Goal: Navigation & Orientation: Understand site structure

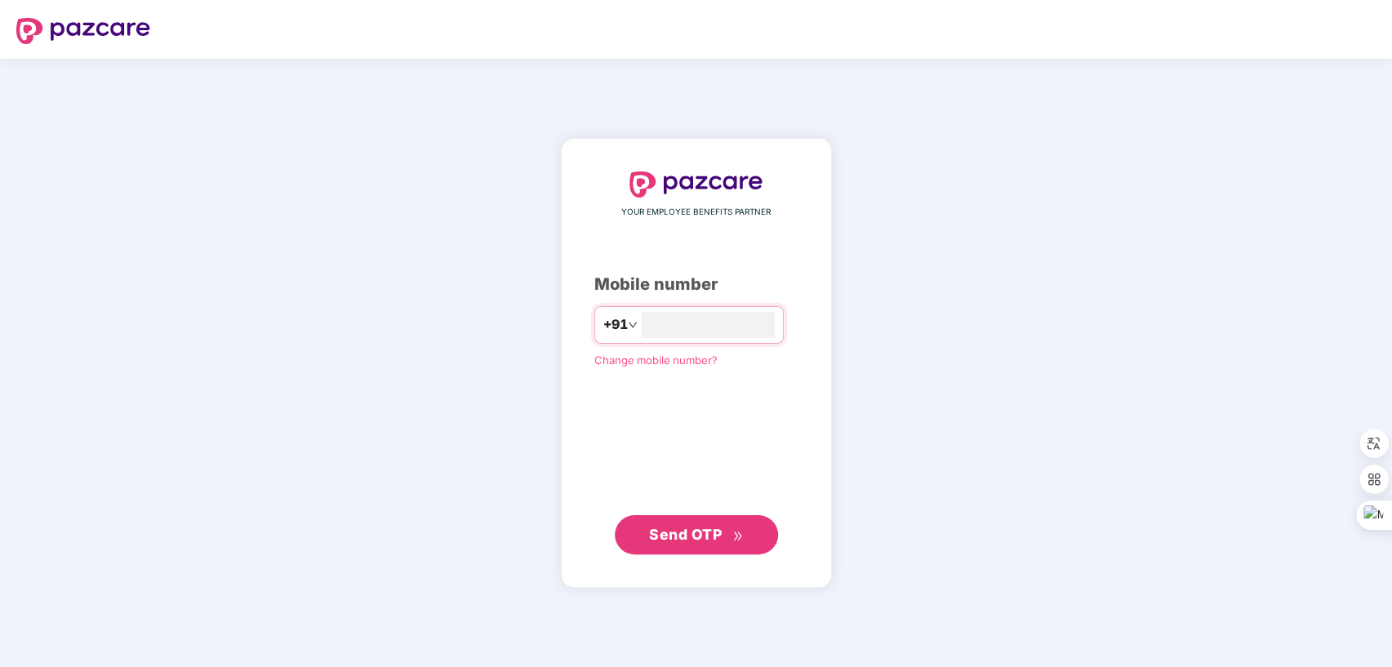
type input "**********"
click at [677, 537] on span "Send OTP" at bounding box center [685, 533] width 73 height 17
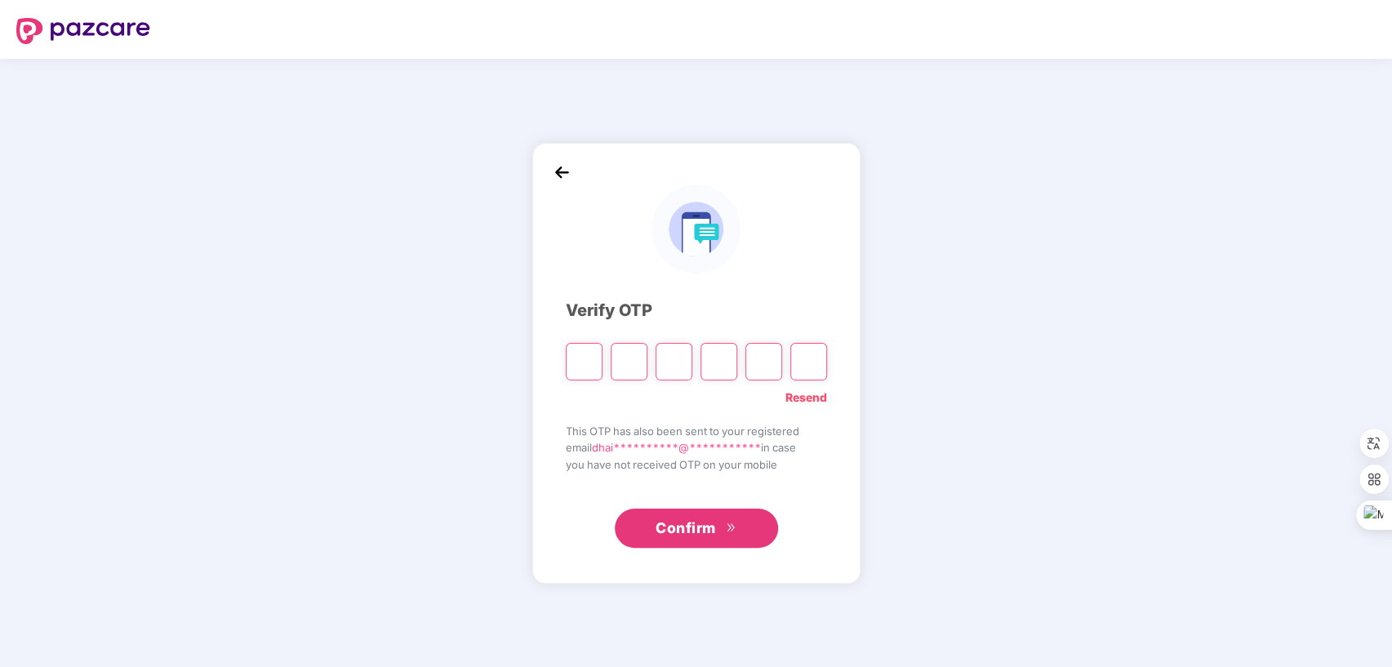
type input "*"
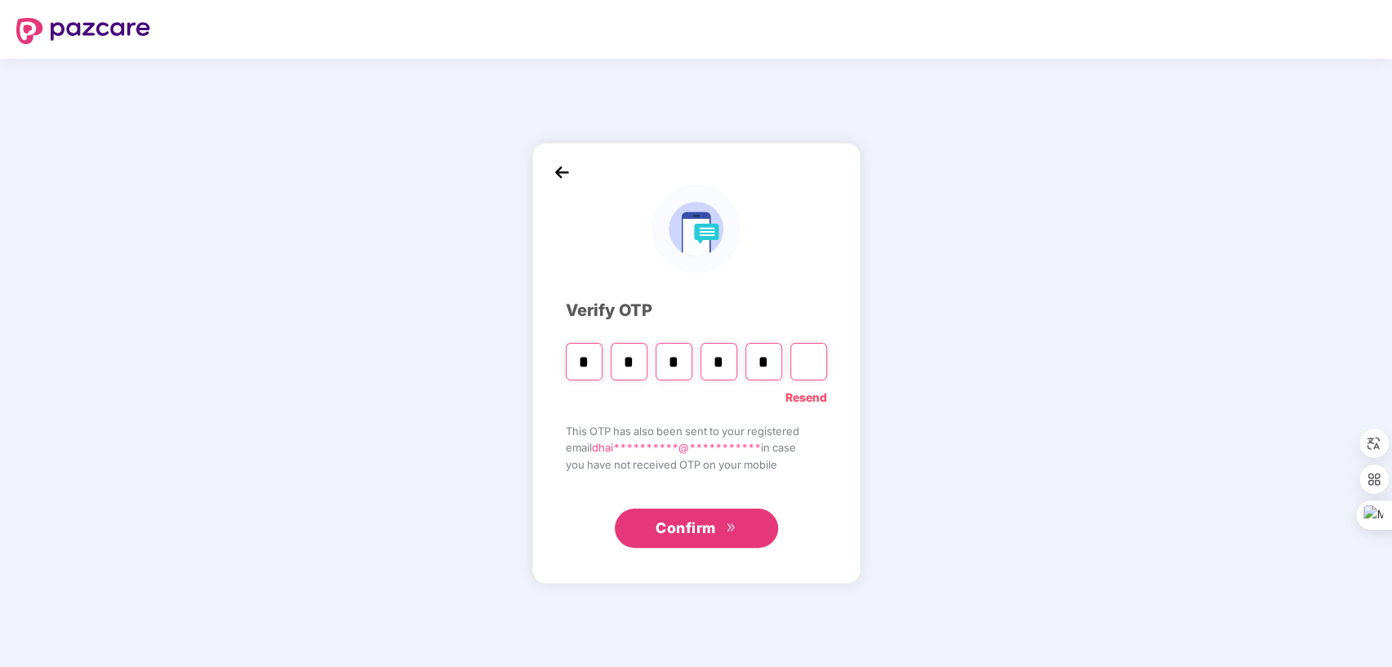
type input "*"
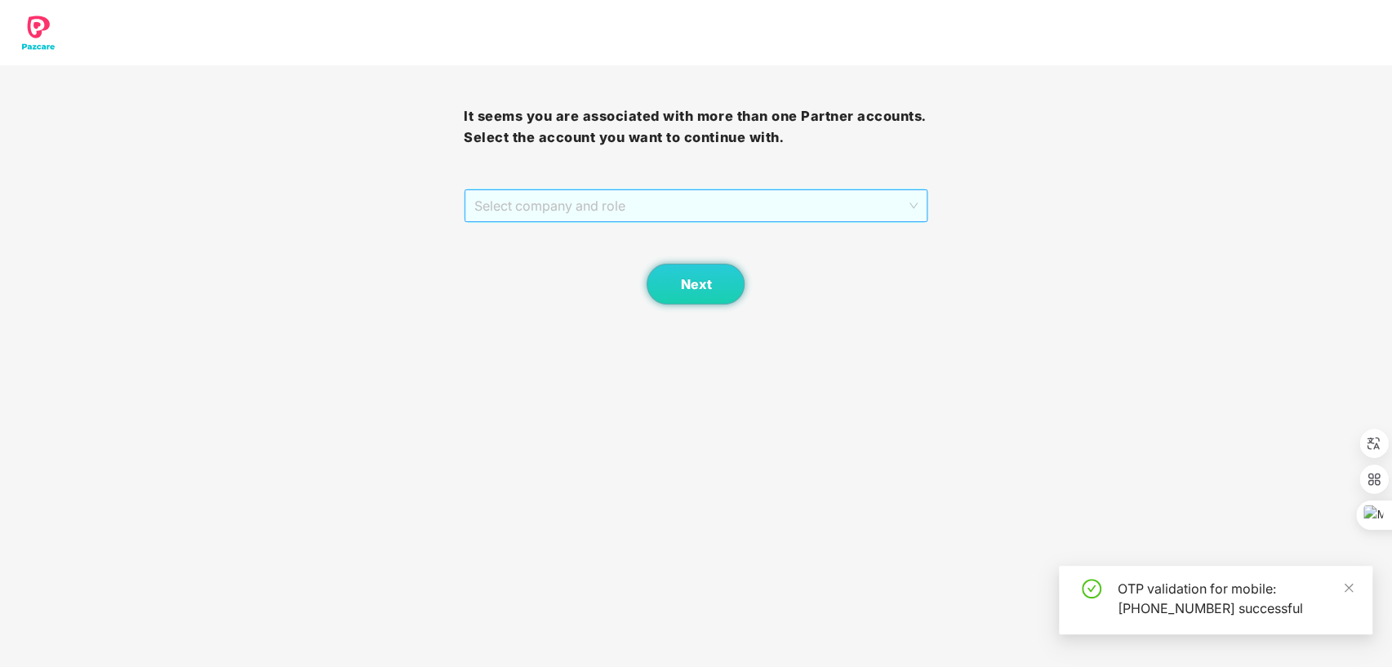
click at [825, 207] on span "Select company and role" at bounding box center [695, 205] width 442 height 31
click at [637, 241] on div "Pazcare - SALES" at bounding box center [695, 238] width 444 height 18
click at [704, 271] on button "Next" at bounding box center [695, 284] width 98 height 41
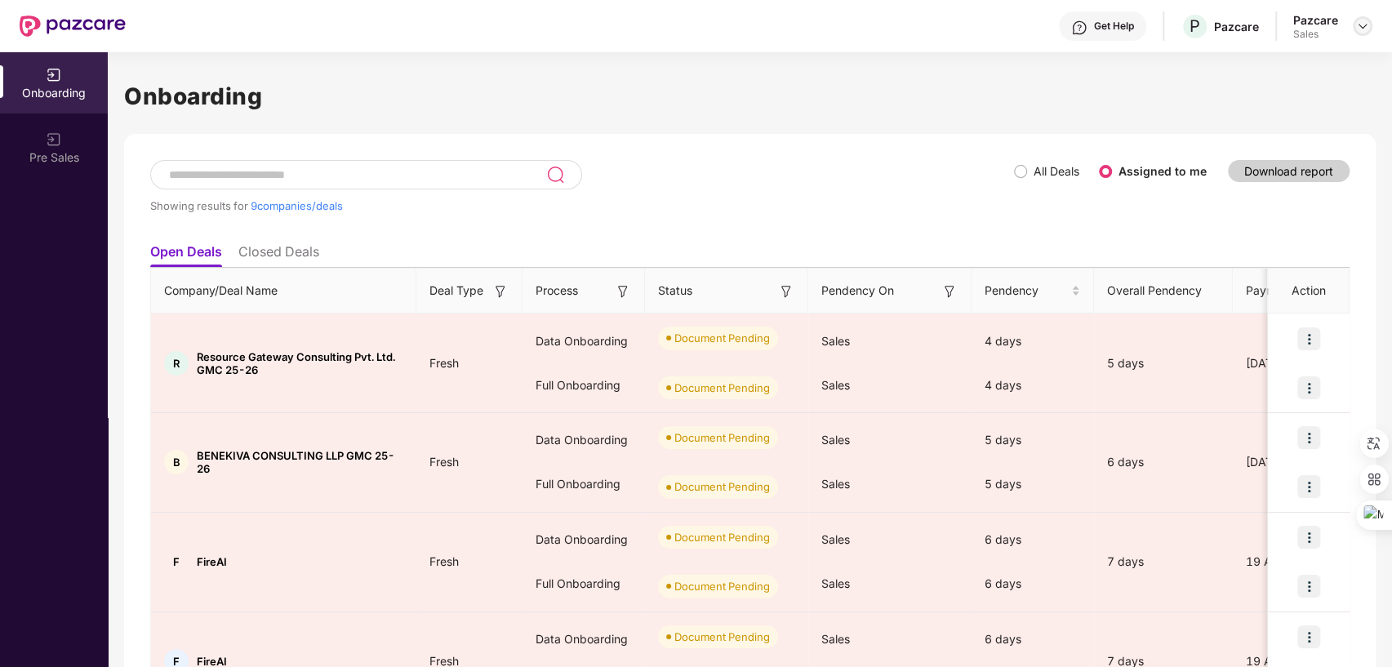
click at [1365, 29] on img at bounding box center [1362, 26] width 13 height 13
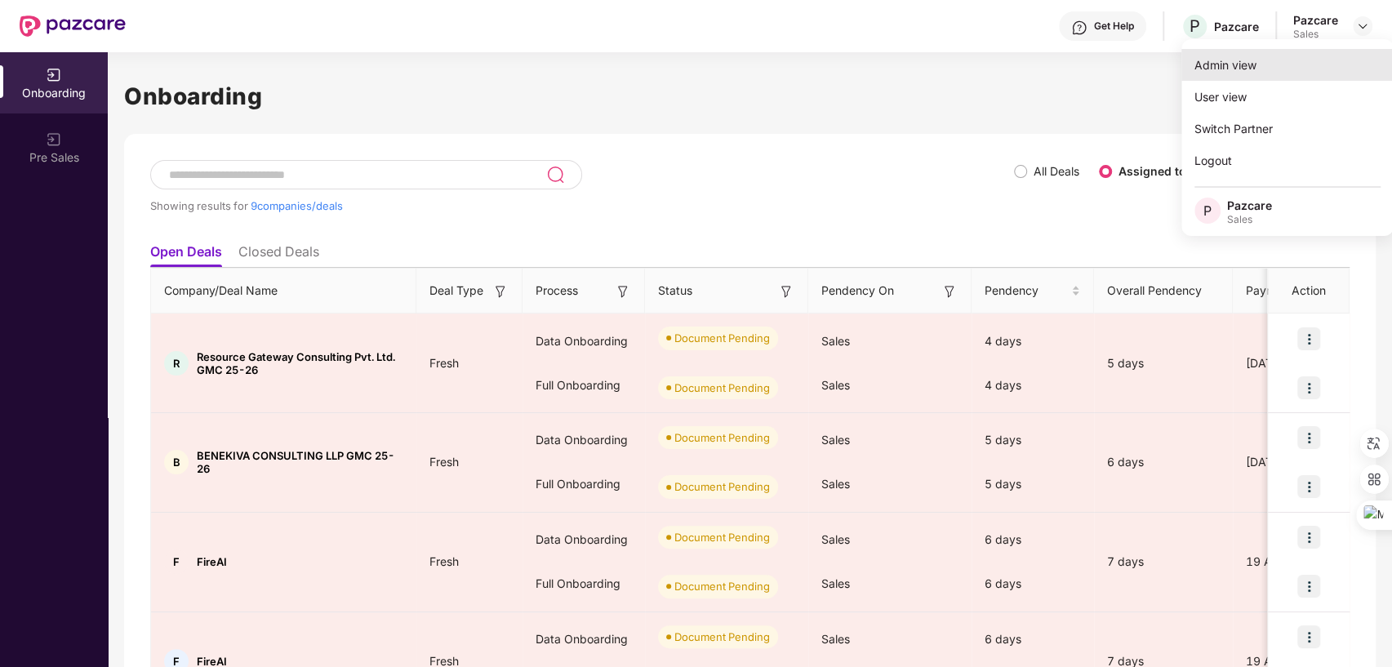
click at [1213, 71] on div "Admin view" at bounding box center [1287, 65] width 212 height 32
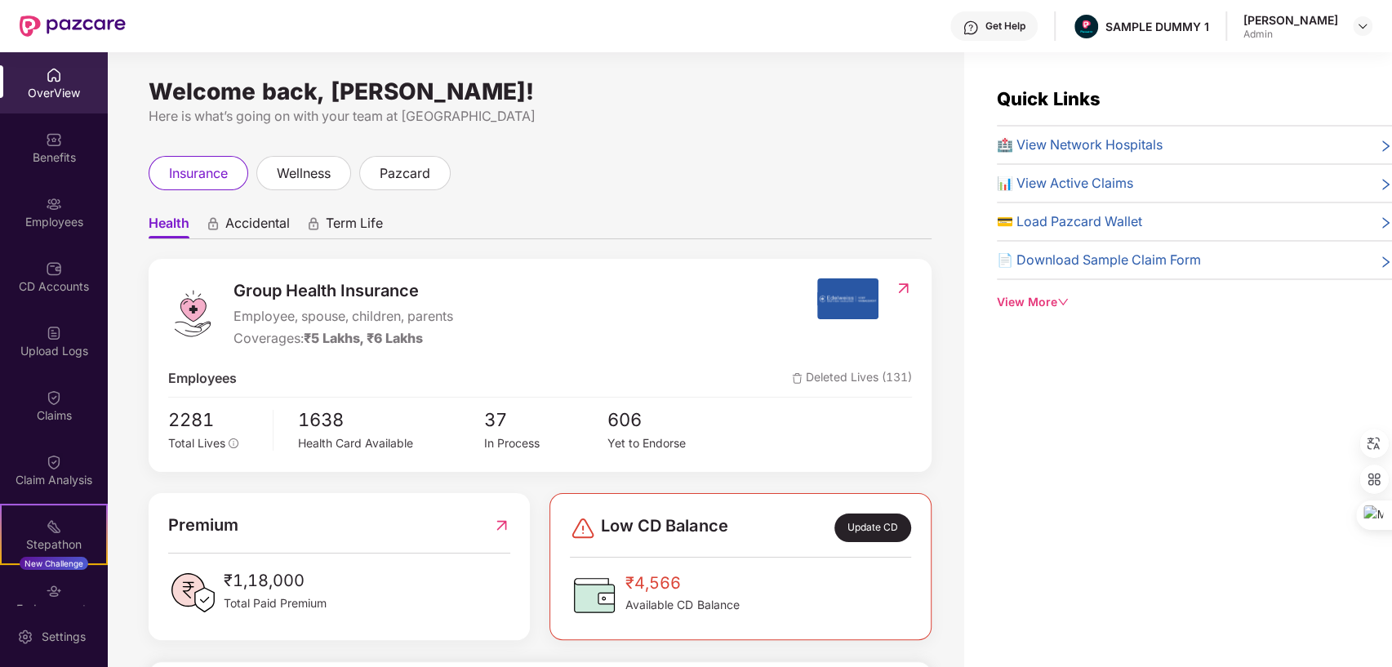
drag, startPoint x: 153, startPoint y: 83, endPoint x: 607, endPoint y: 74, distance: 453.9
click at [607, 74] on div "Welcome back, [PERSON_NAME]! Here is what’s going on with your team at Pazcare …" at bounding box center [536, 369] width 856 height 634
click at [692, 140] on div "Welcome back, [PERSON_NAME]! Here is what’s going on with your team at Pazcare …" at bounding box center [536, 369] width 856 height 634
drag, startPoint x: 1081, startPoint y: 25, endPoint x: 1197, endPoint y: 29, distance: 115.2
click at [1197, 29] on div "Get Help SAMPLE DUMMY 1 [PERSON_NAME] Shukla Admin" at bounding box center [749, 26] width 1246 height 52
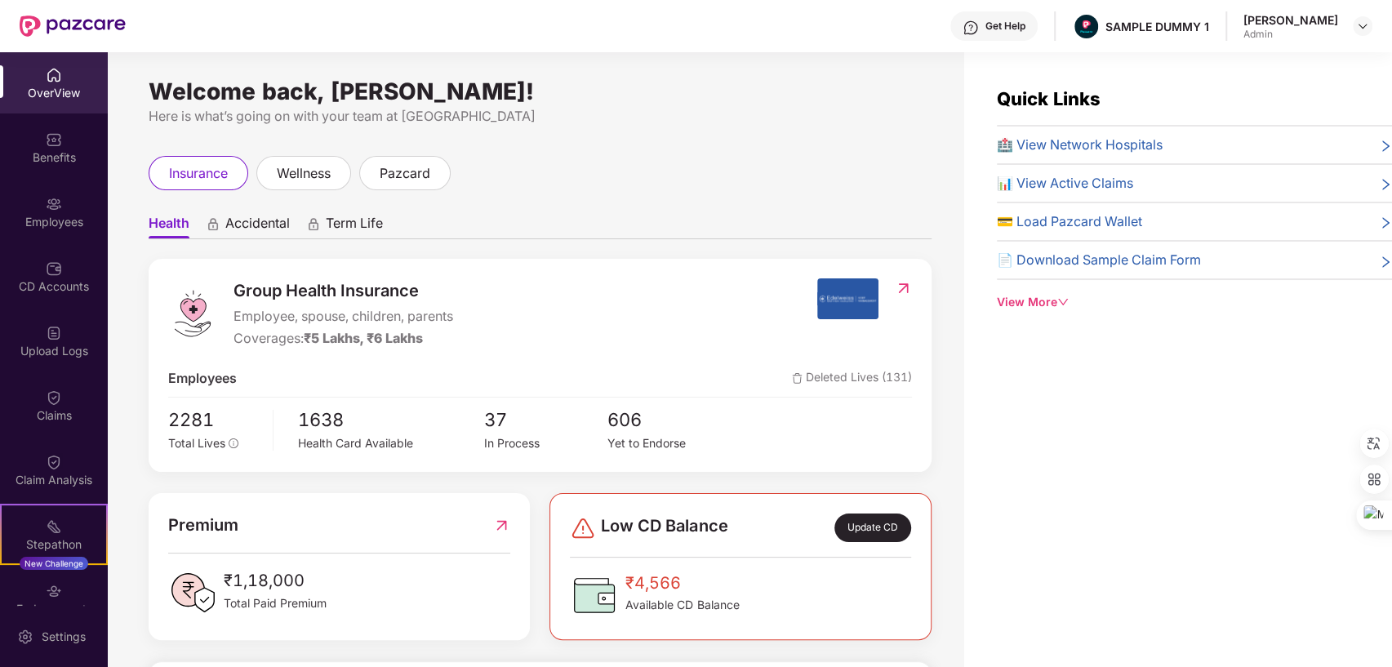
click at [695, 144] on div "Welcome back, [PERSON_NAME]! Here is what’s going on with your team at Pazcare …" at bounding box center [536, 369] width 856 height 634
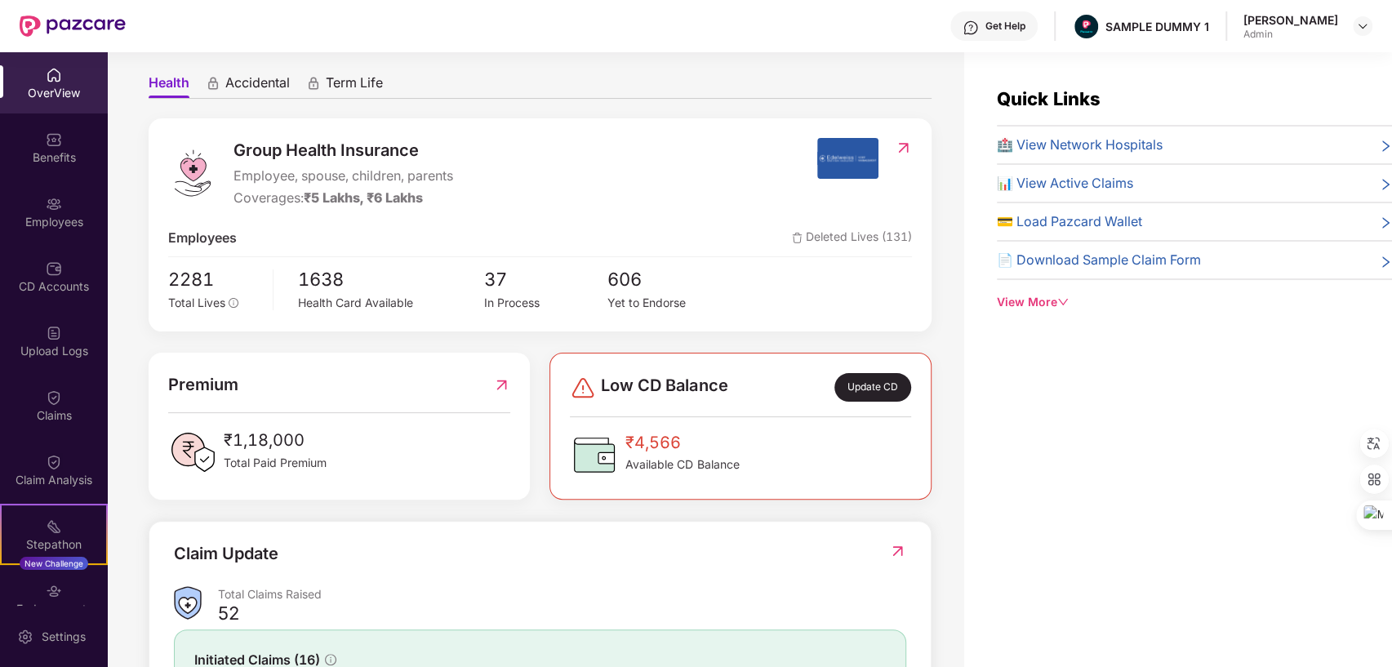
click at [258, 96] on span "Accidental" at bounding box center [257, 86] width 64 height 24
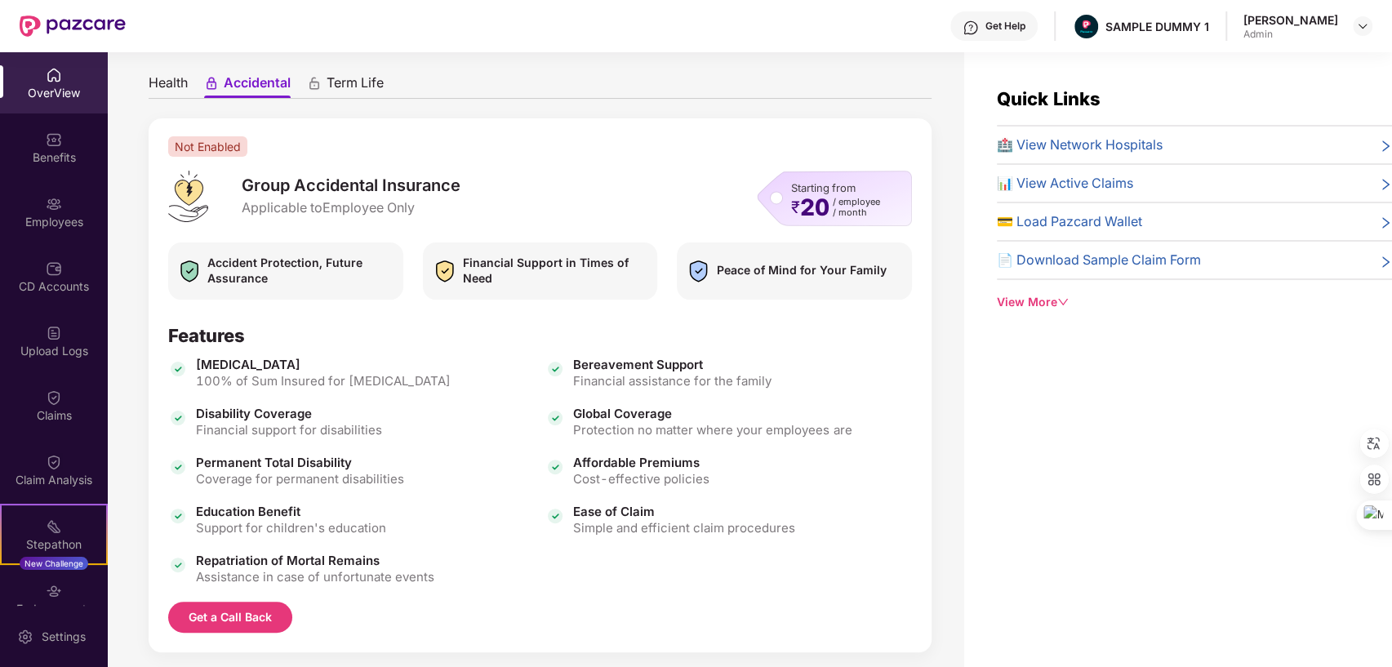
click at [349, 82] on span "Term Life" at bounding box center [354, 86] width 57 height 24
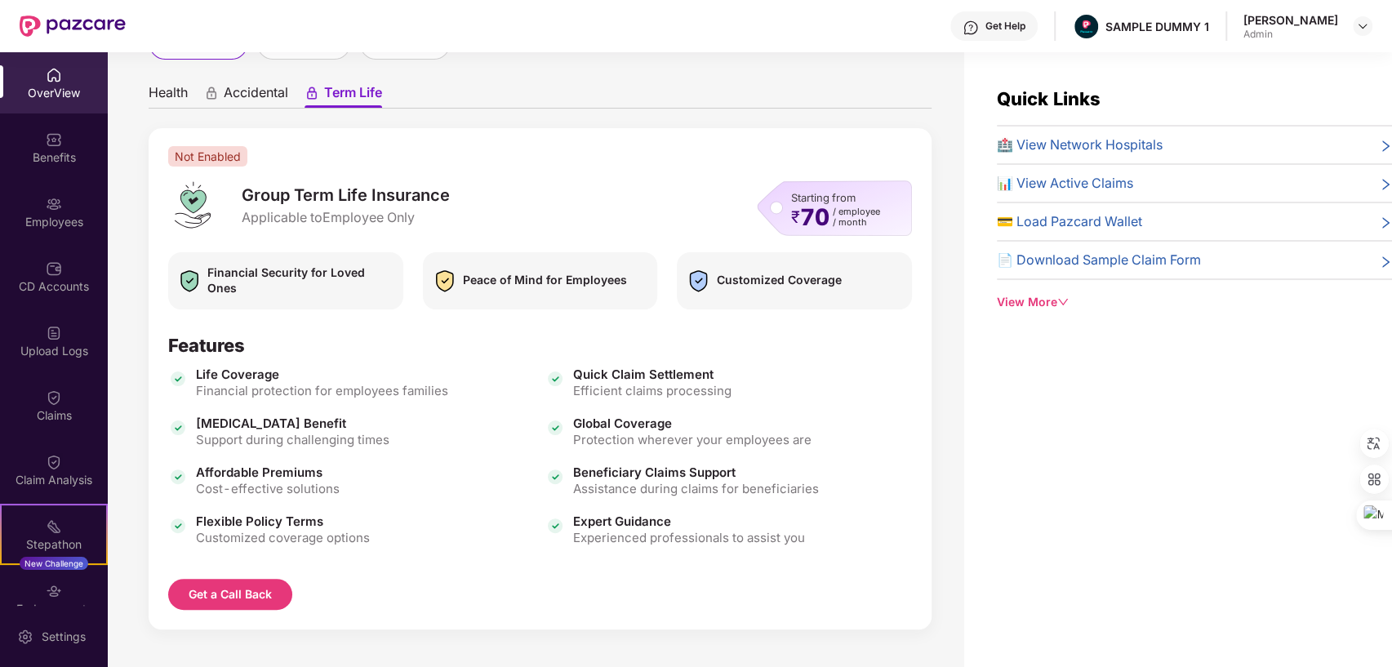
click at [173, 91] on span "Health" at bounding box center [168, 96] width 39 height 24
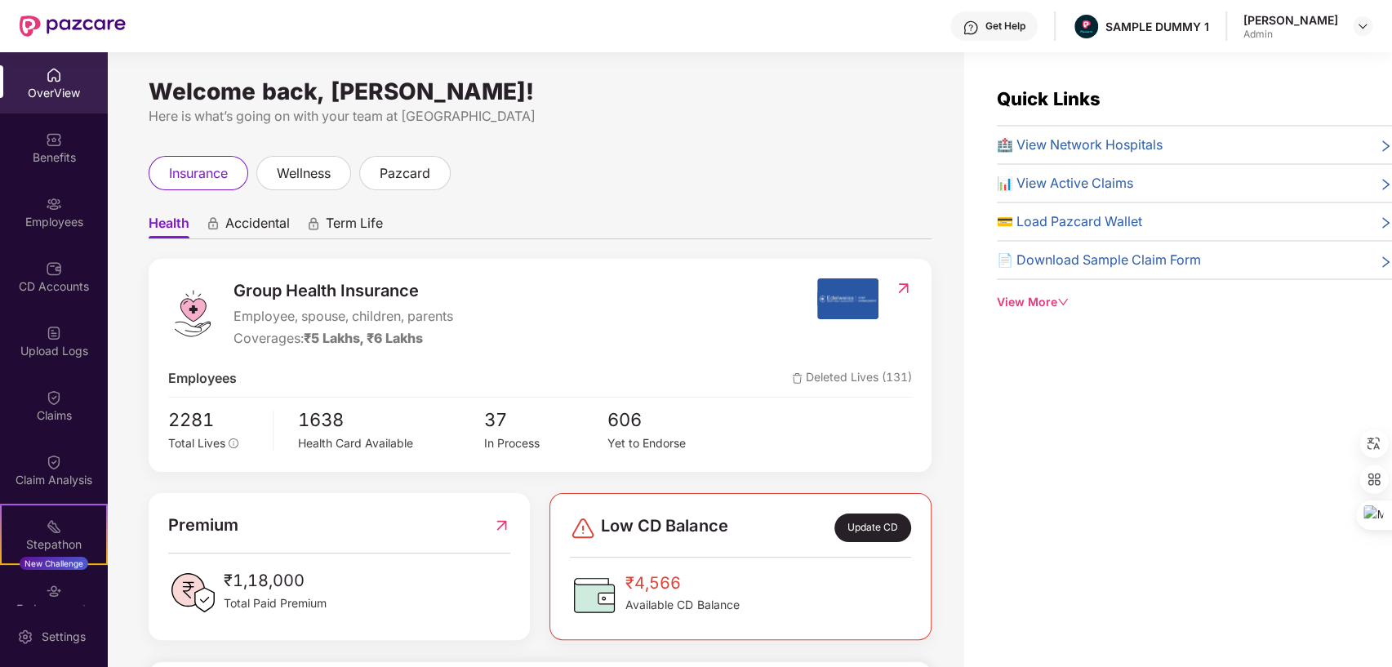
scroll to position [76, 0]
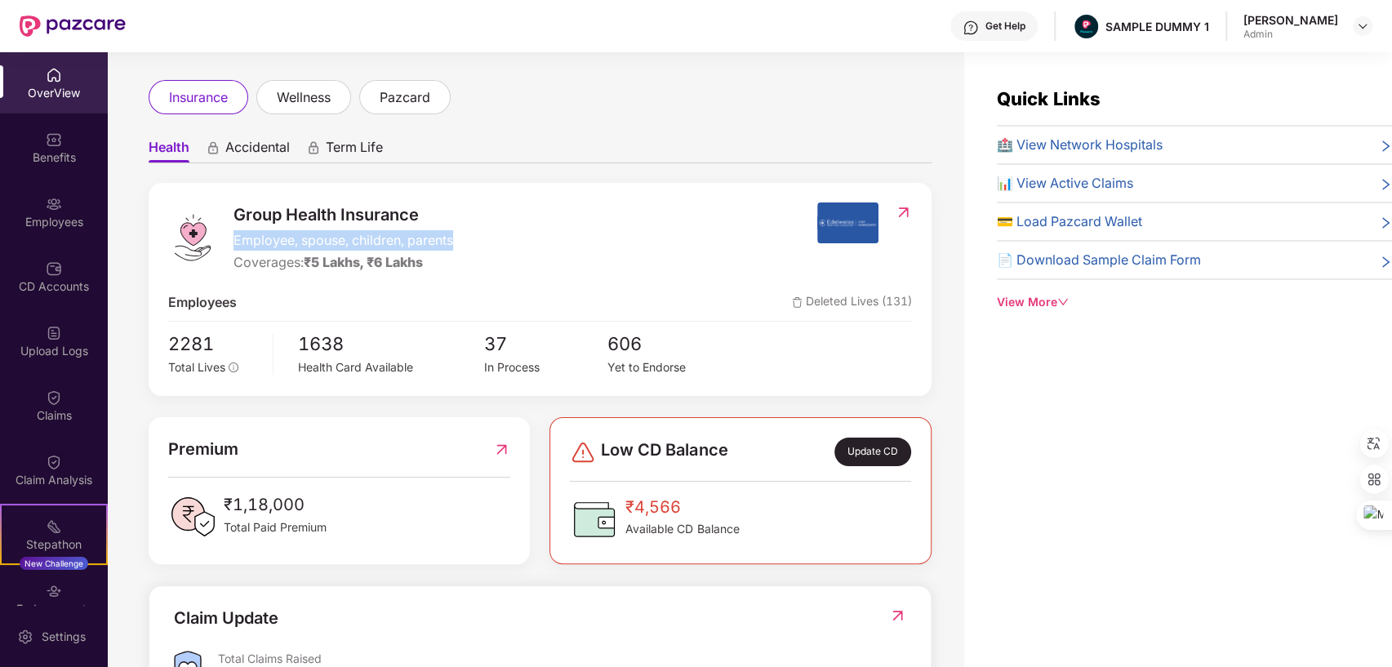
drag, startPoint x: 234, startPoint y: 241, endPoint x: 469, endPoint y: 234, distance: 235.2
click at [469, 234] on div "Group Health Insurance Employee, spouse, children, parents Coverages: ₹5 Lakhs,…" at bounding box center [492, 237] width 649 height 70
click at [581, 222] on div "Group Health Insurance Employee, spouse, children, parents Coverages: ₹5 Lakhs,…" at bounding box center [492, 237] width 649 height 70
drag, startPoint x: 237, startPoint y: 258, endPoint x: 429, endPoint y: 254, distance: 192.7
click at [429, 254] on div "Coverages: ₹5 Lakhs, ₹6 Lakhs" at bounding box center [343, 262] width 220 height 20
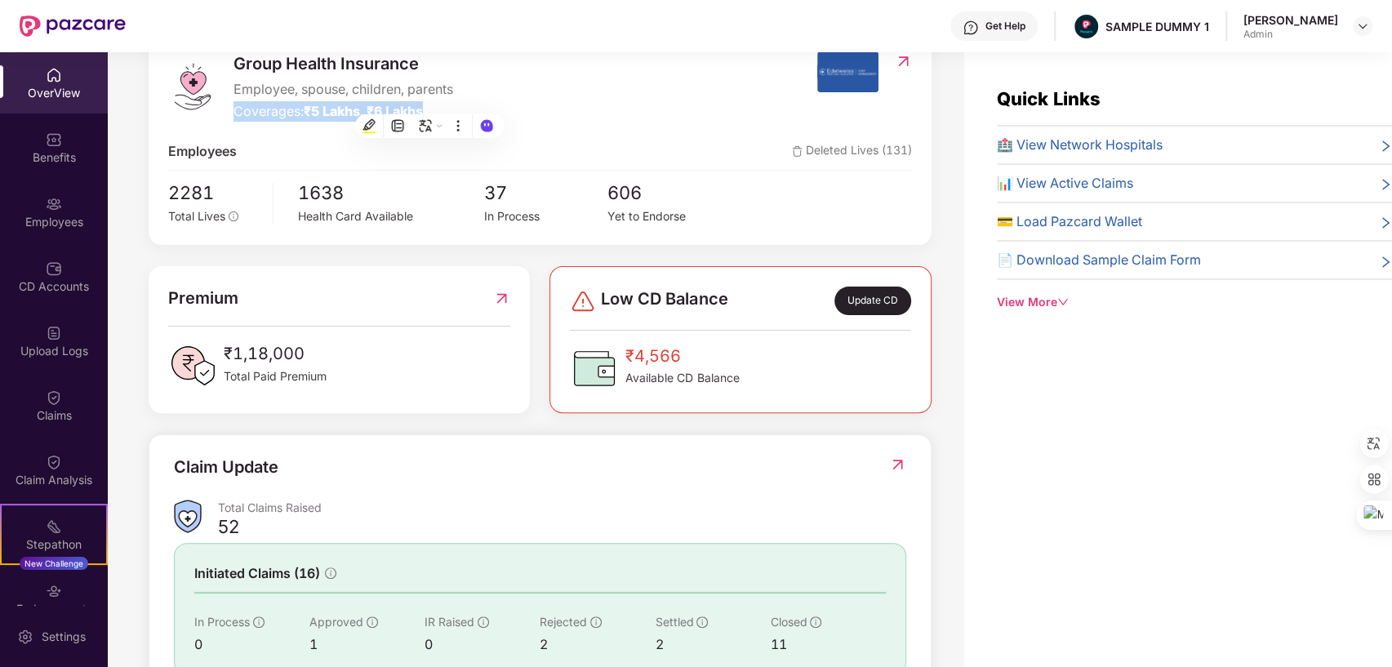
scroll to position [229, 0]
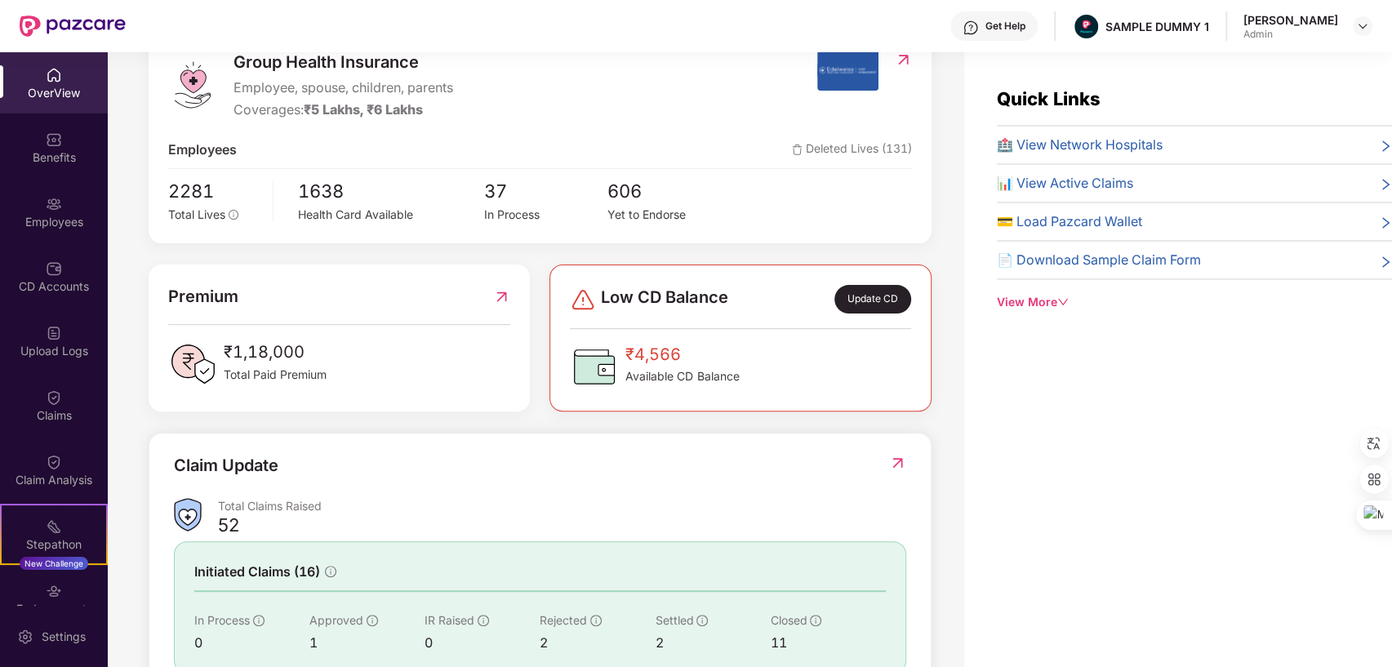
click at [540, 415] on div "Group Health Insurance Employee, spouse, children, parents Coverages: ₹5 Lakhs,…" at bounding box center [540, 392] width 783 height 725
drag, startPoint x: 165, startPoint y: 298, endPoint x: 344, endPoint y: 358, distance: 189.4
click at [344, 358] on div "Premium ₹1,18,000 Total Paid Premium" at bounding box center [339, 337] width 381 height 147
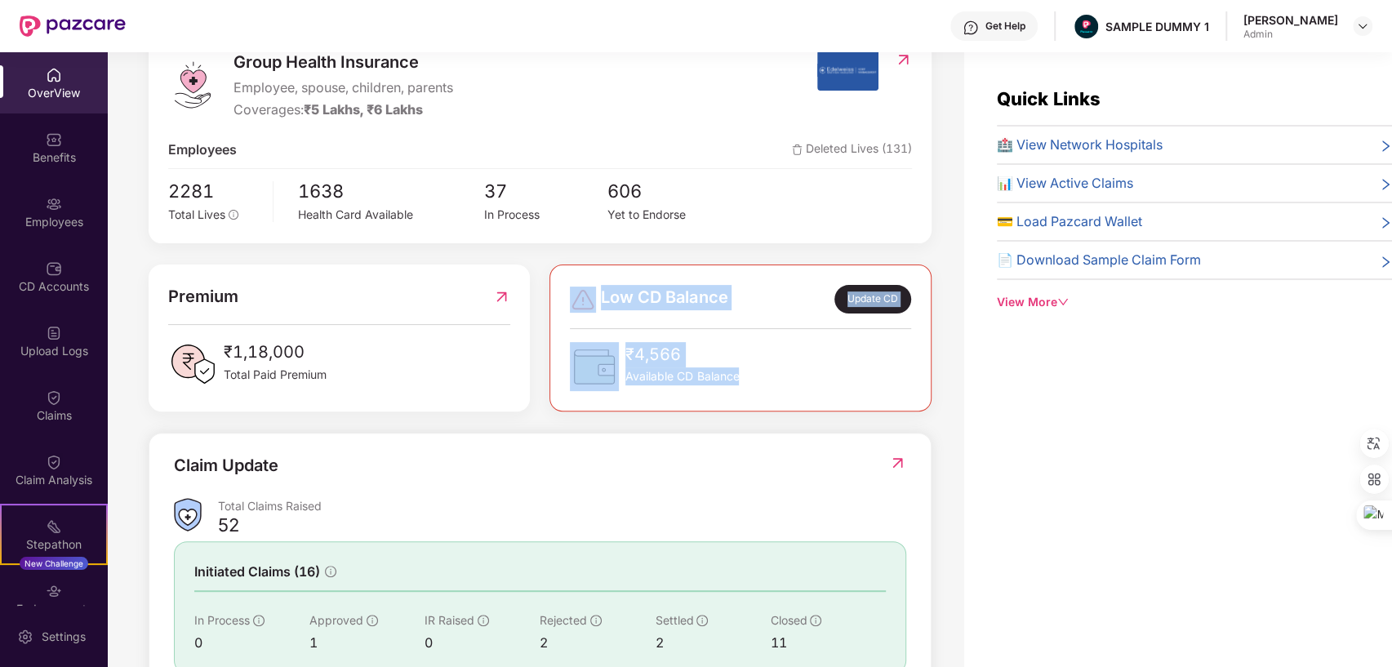
drag, startPoint x: 559, startPoint y: 287, endPoint x: 766, endPoint y: 376, distance: 224.8
click at [766, 376] on div "Low CD Balance Update CD ₹4,566 Available CD Balance" at bounding box center [739, 337] width 381 height 147
click at [895, 354] on div "₹4,566 Available CD Balance" at bounding box center [740, 366] width 340 height 49
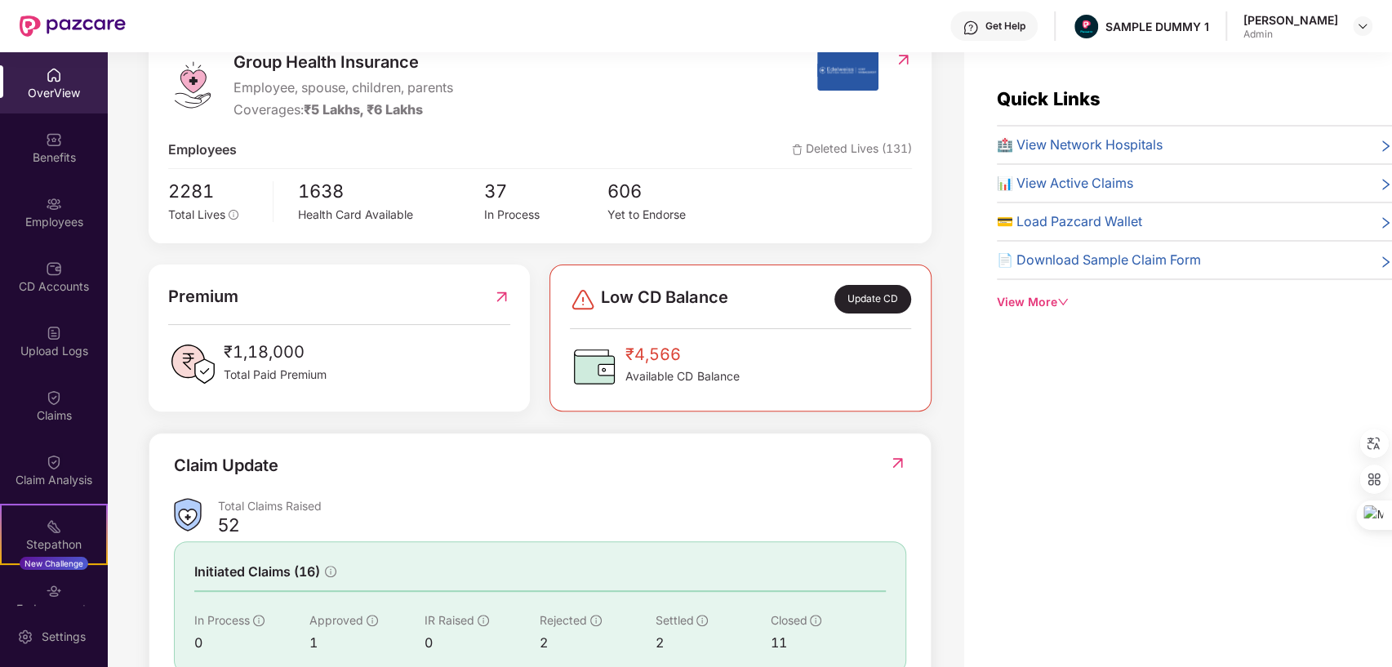
scroll to position [343, 0]
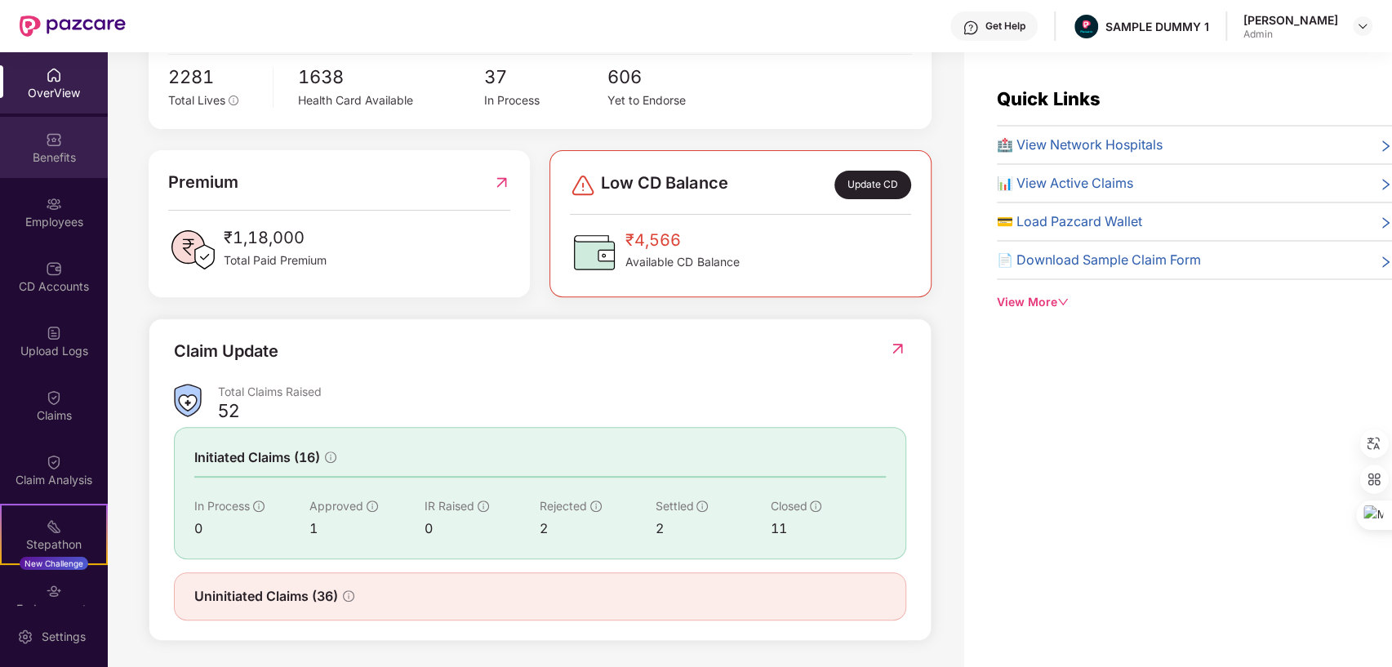
click at [46, 145] on img at bounding box center [54, 139] width 16 height 16
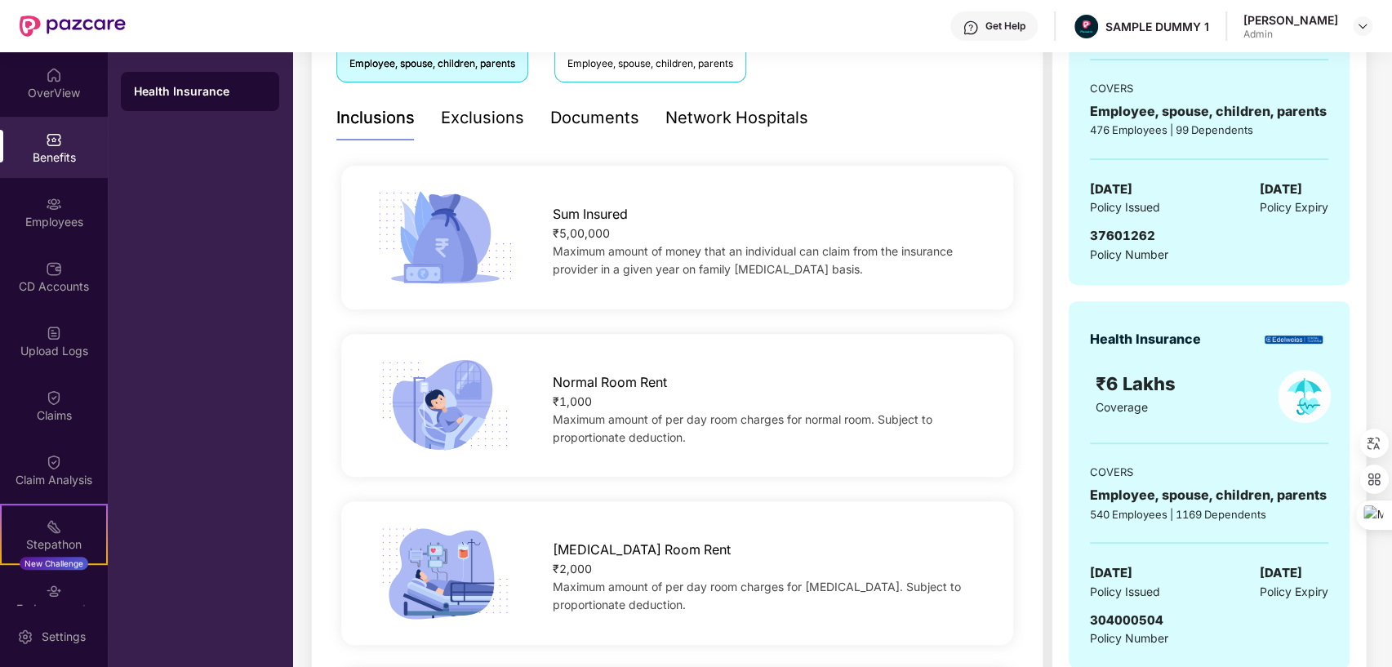
scroll to position [104, 0]
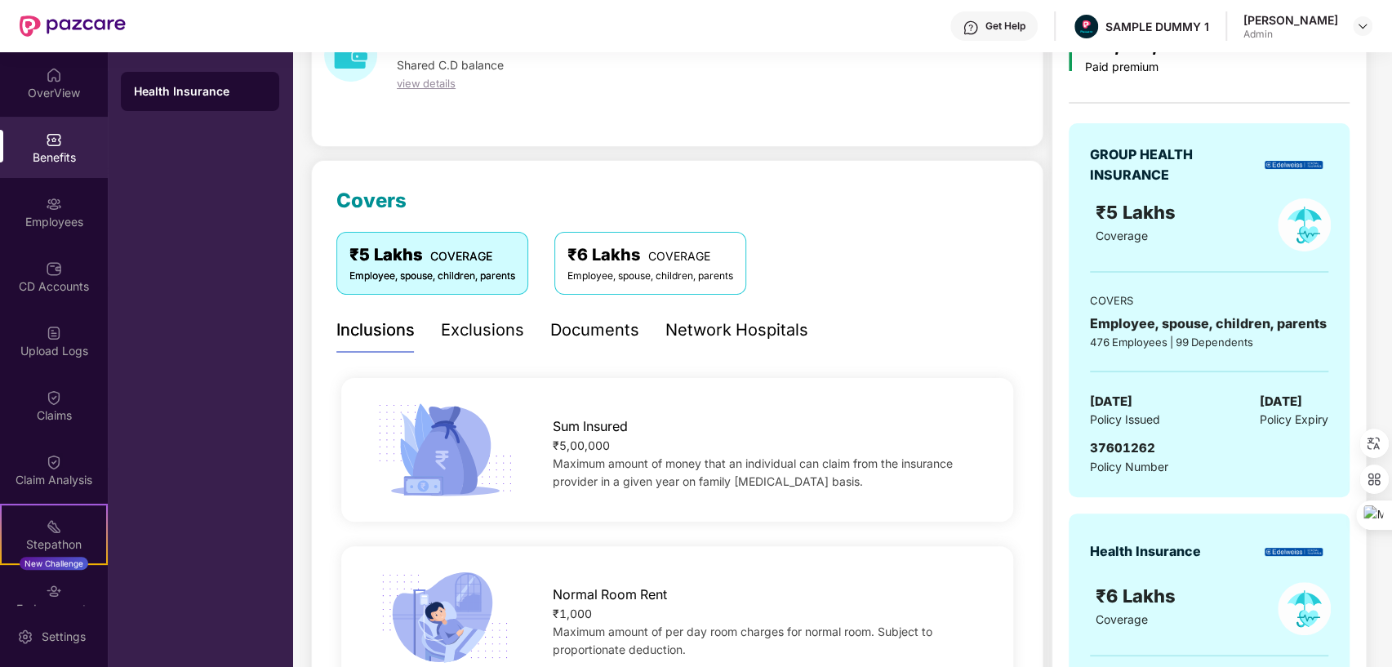
click at [490, 335] on div "Exclusions" at bounding box center [482, 329] width 83 height 25
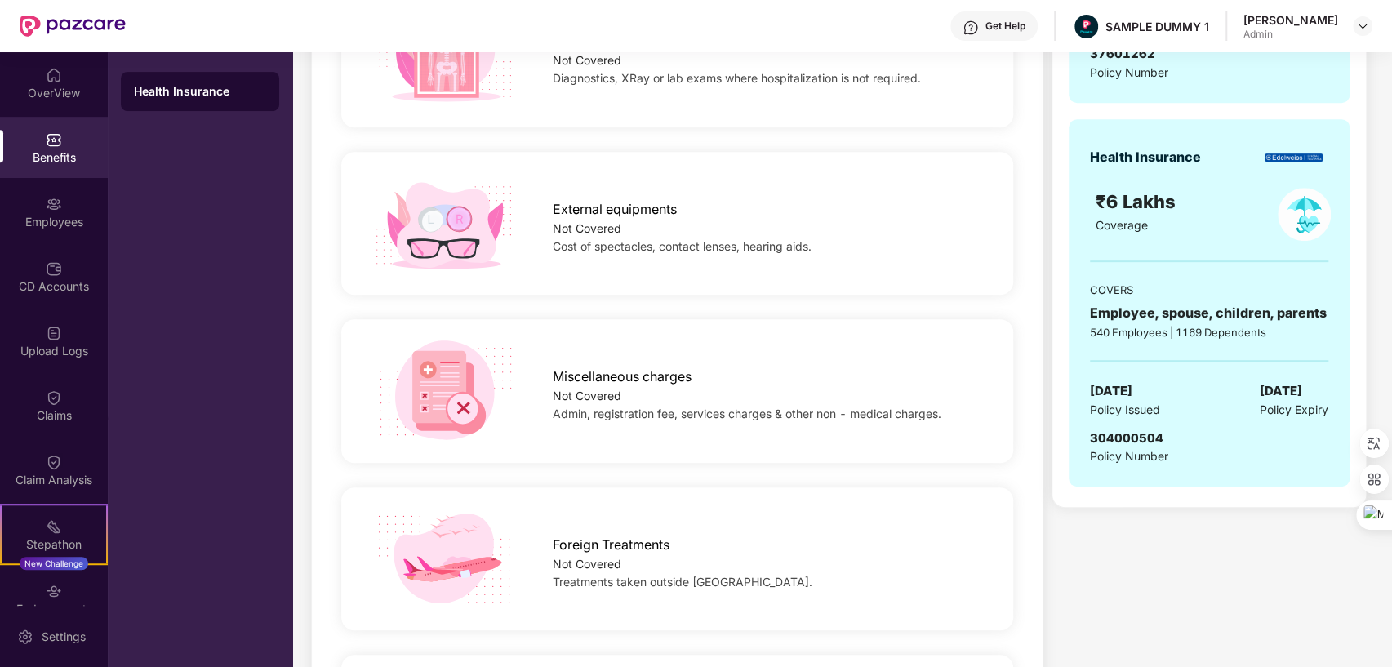
scroll to position [0, 0]
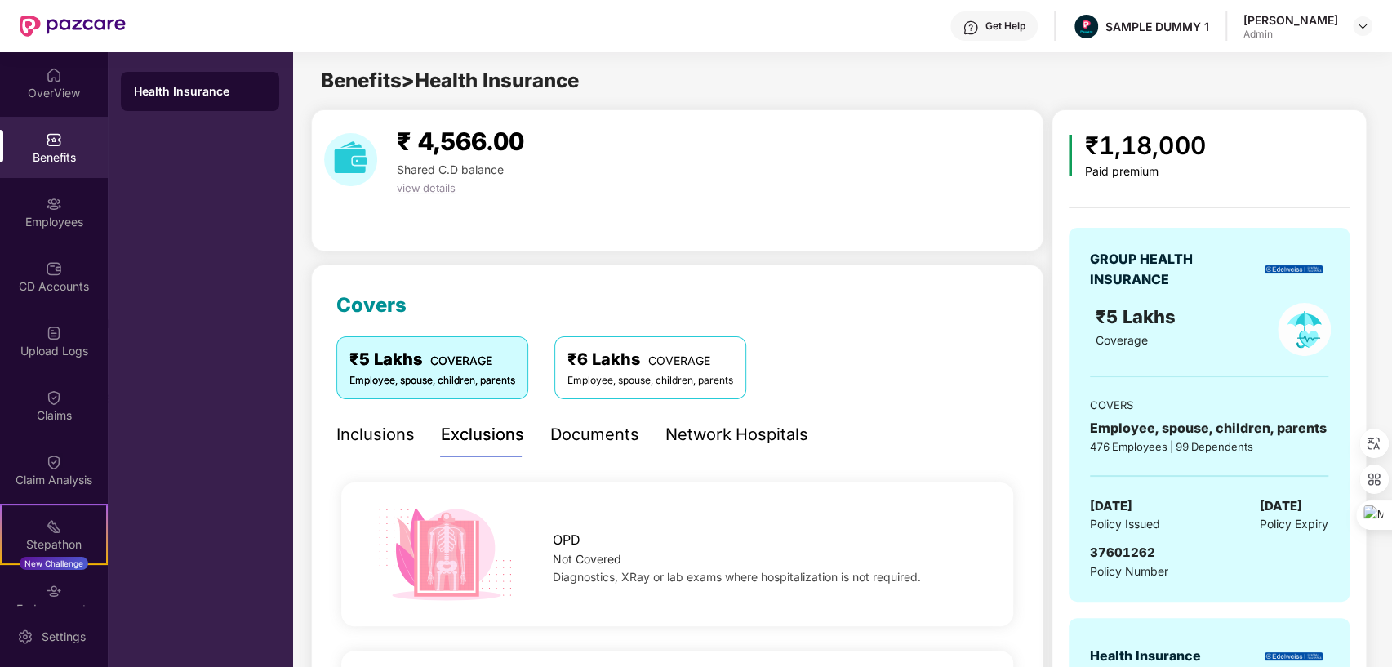
click at [596, 436] on div "Documents" at bounding box center [594, 434] width 89 height 25
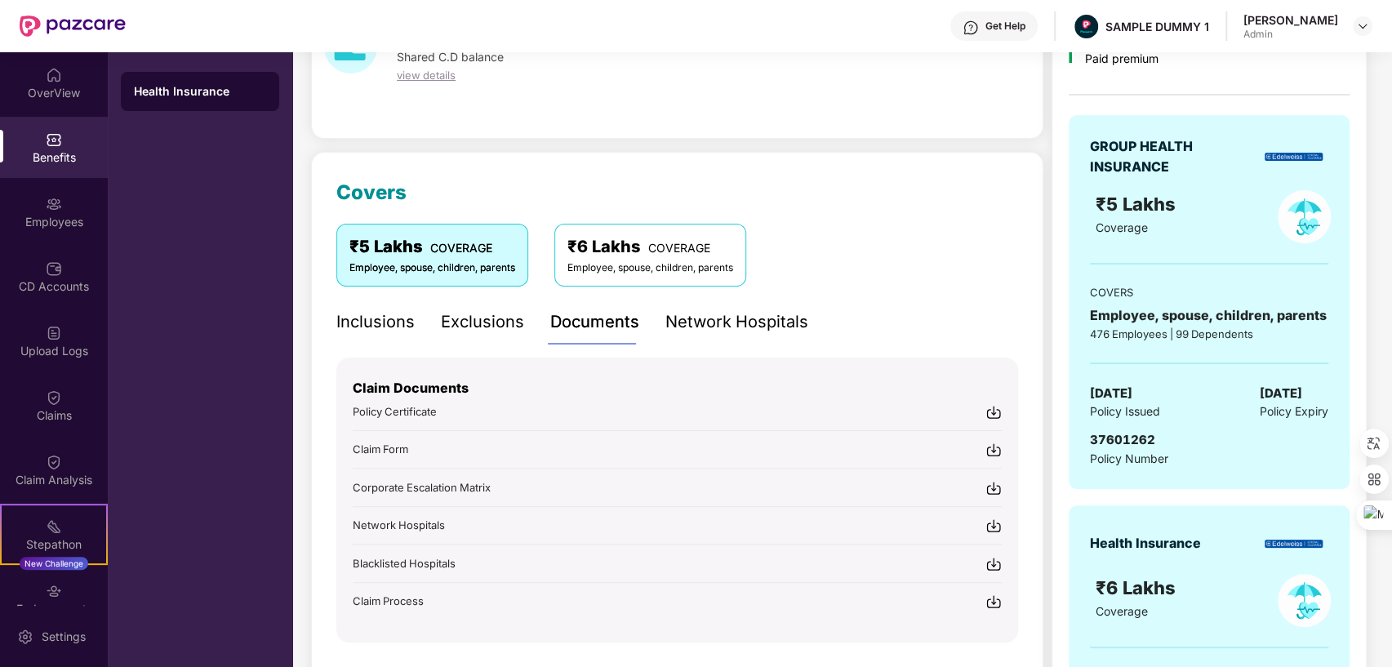
scroll to position [124, 0]
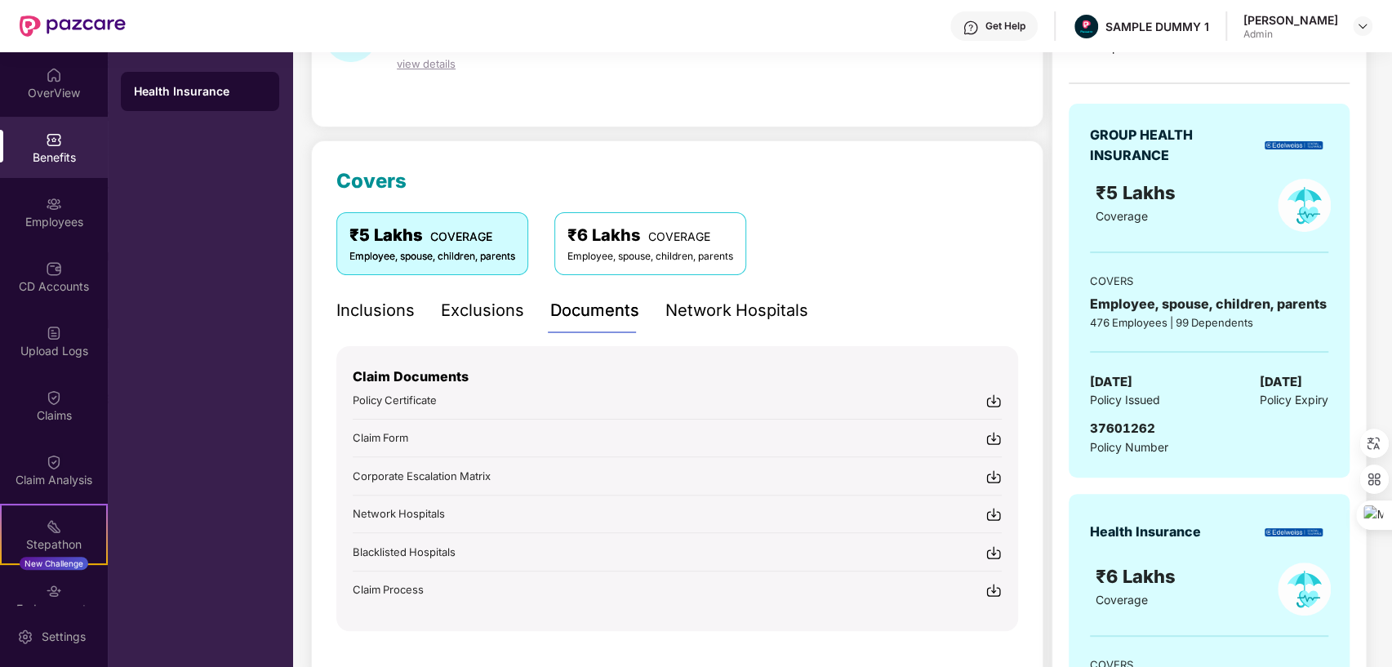
click at [721, 302] on div "Network Hospitals" at bounding box center [736, 310] width 143 height 25
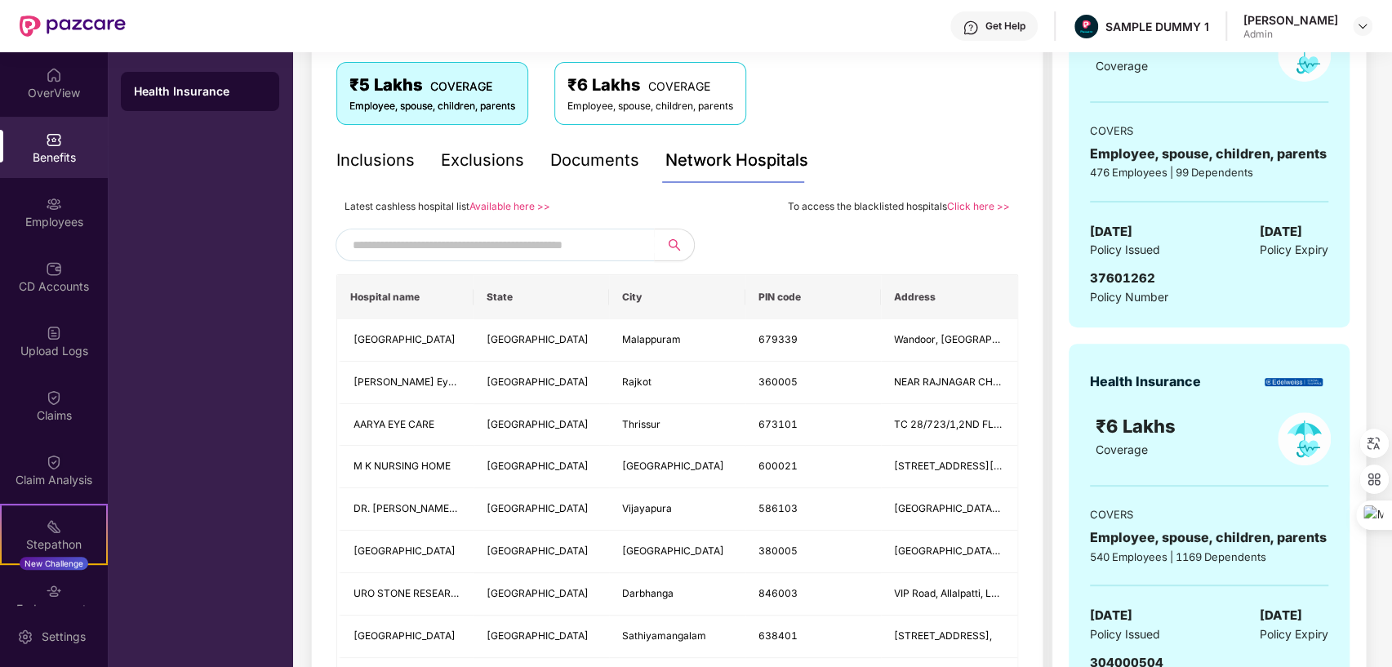
scroll to position [308, 0]
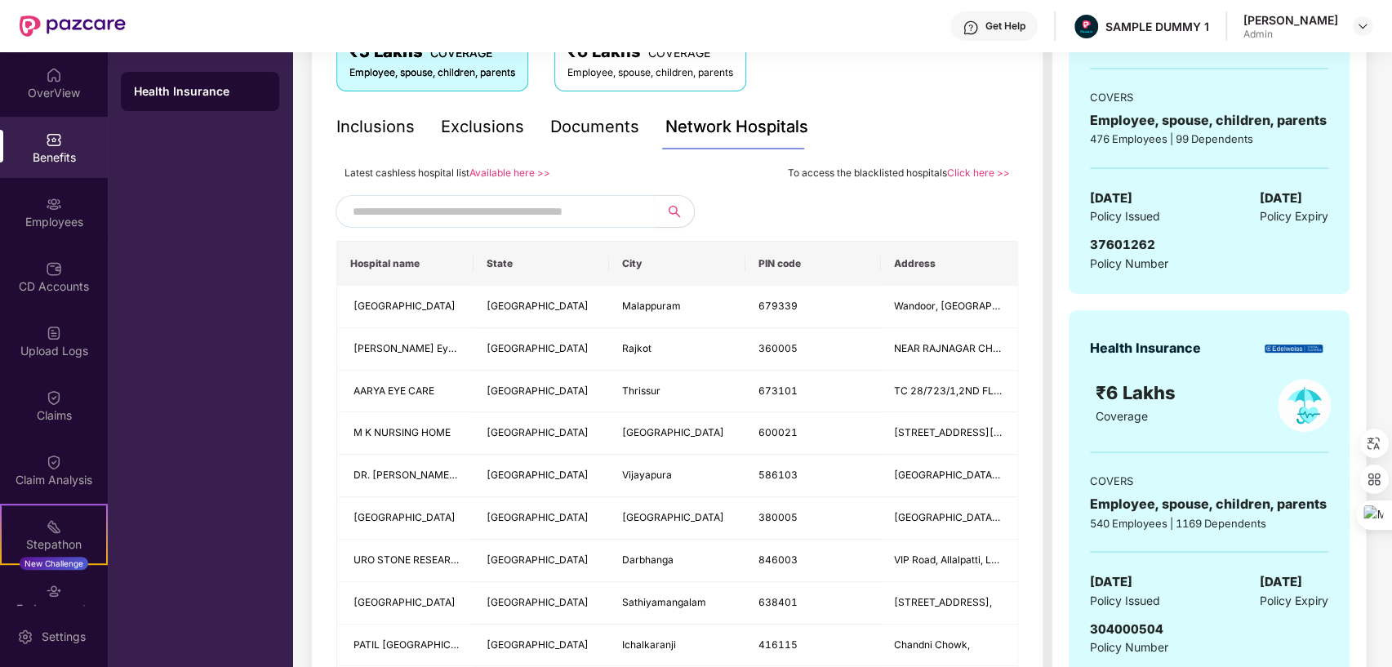
click at [495, 206] on input "text" at bounding box center [492, 211] width 279 height 24
click at [591, 211] on input "text" at bounding box center [492, 211] width 279 height 24
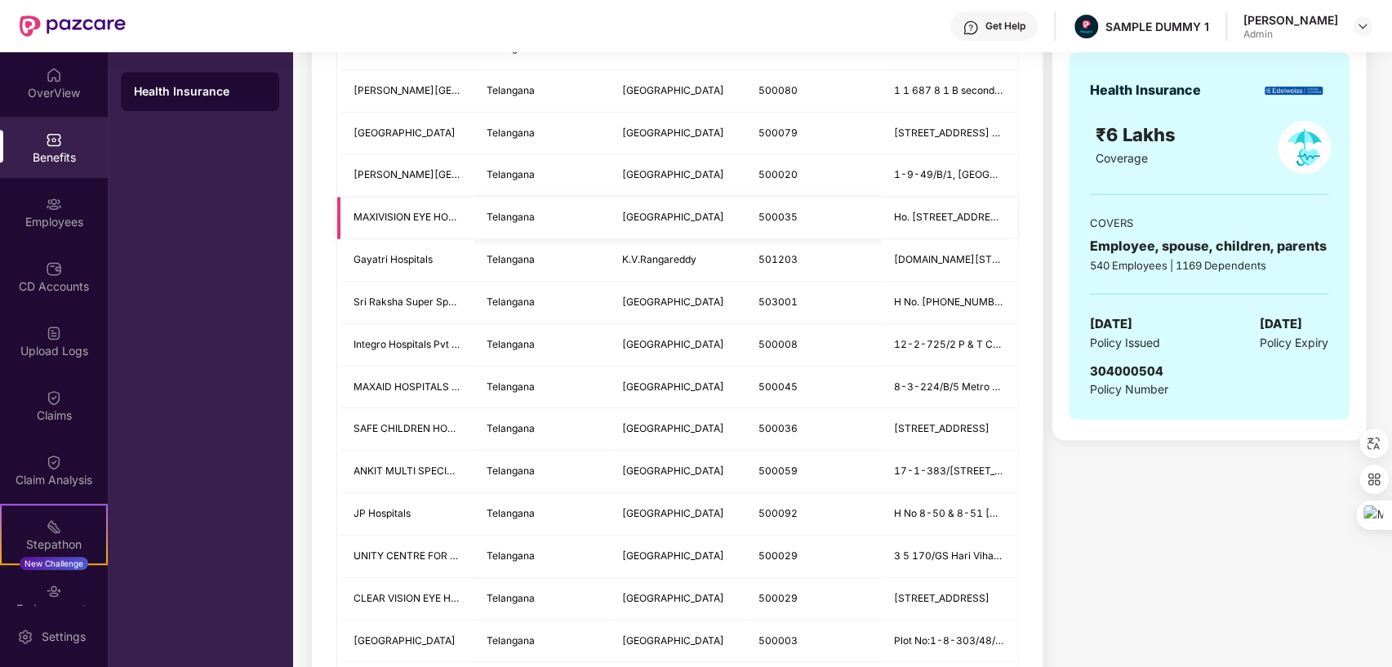
scroll to position [331, 0]
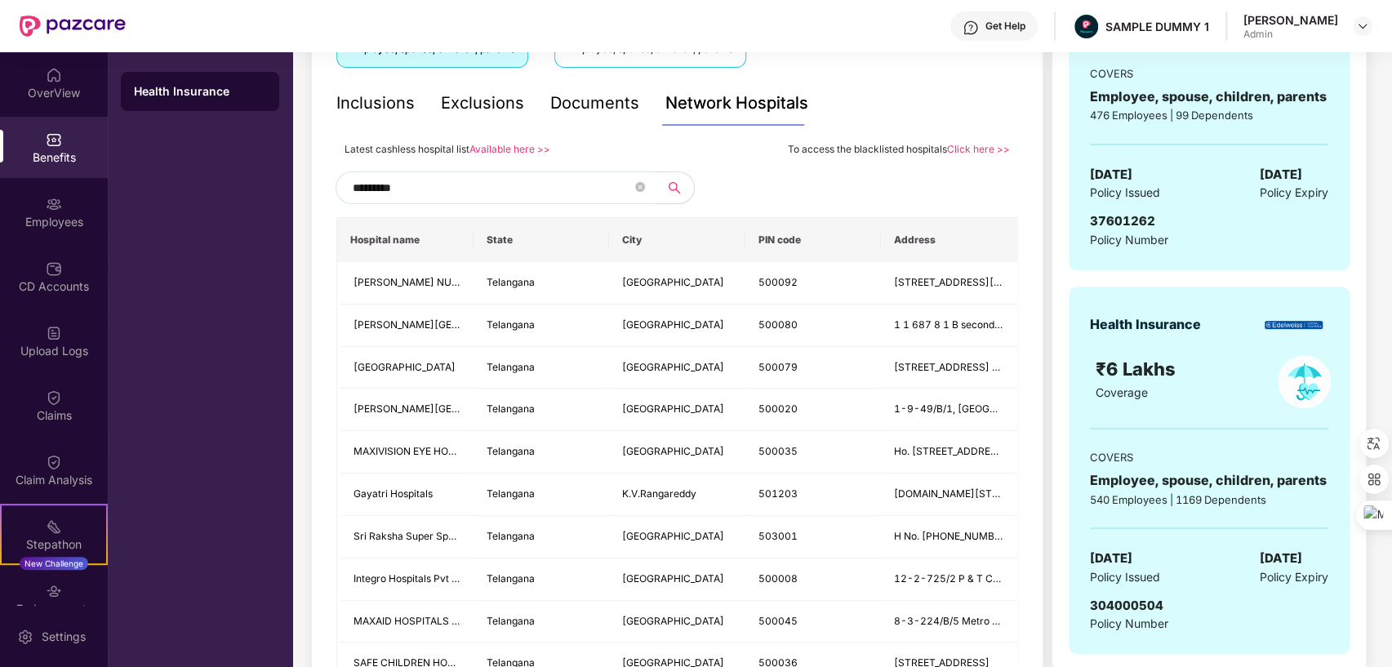
type input "*********"
drag, startPoint x: 1252, startPoint y: 321, endPoint x: 1332, endPoint y: 327, distance: 80.3
click at [1332, 327] on div "Health Insurance ₹6 Lakhs Coverage COVERS Employee, spouse, children, parents 5…" at bounding box center [1208, 469] width 281 height 367
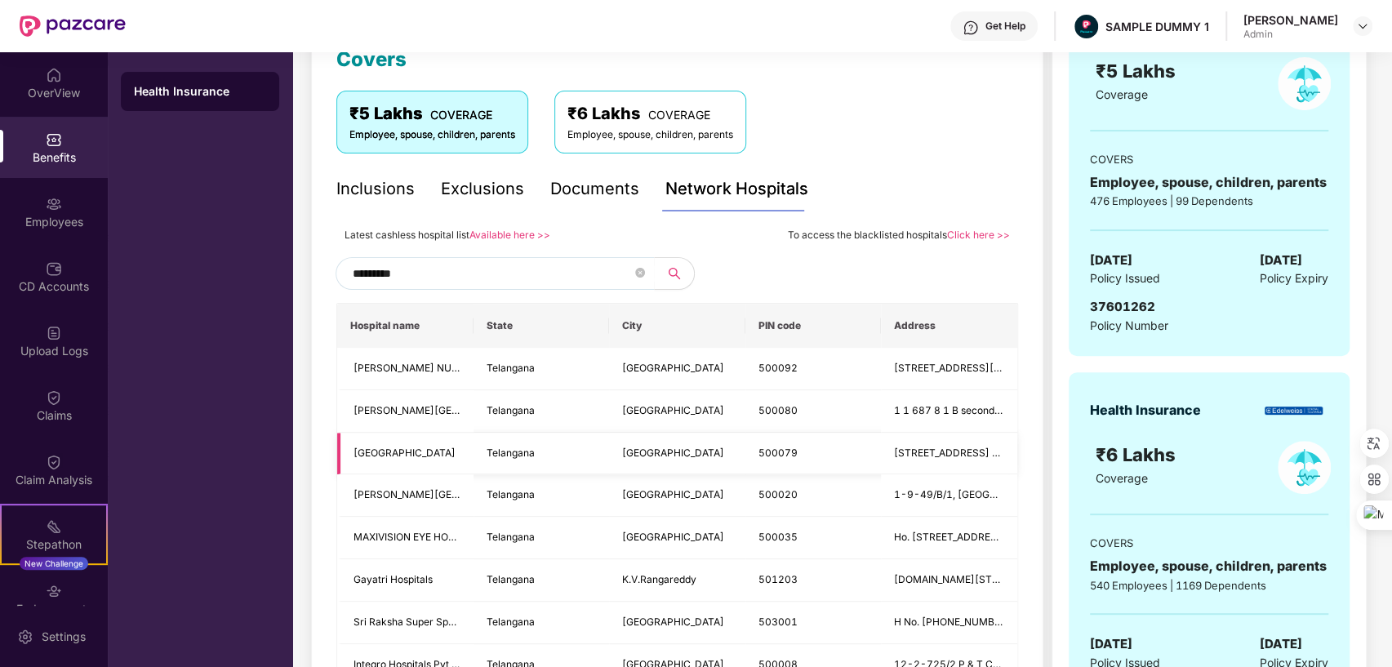
scroll to position [245, 0]
click at [56, 215] on div "Employees" at bounding box center [54, 222] width 108 height 16
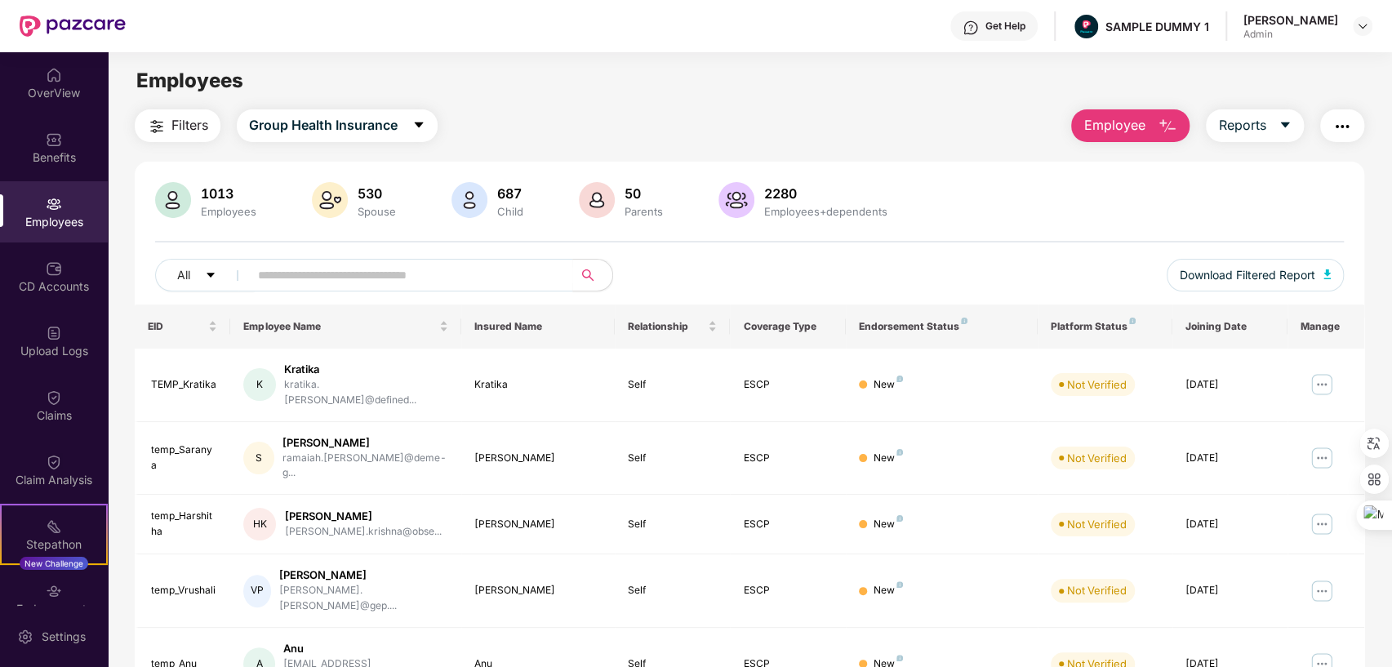
click at [1119, 123] on span "Employee" at bounding box center [1113, 125] width 61 height 20
click at [1283, 124] on icon "caret-down" at bounding box center [1285, 125] width 9 height 6
click at [1339, 128] on img "button" at bounding box center [1342, 127] width 20 height 20
click at [975, 184] on div "1013 Employees 530 Spouse 687 Child [DEMOGRAPHIC_DATA] Parents 2280 Employees+d…" at bounding box center [749, 201] width 1189 height 39
click at [49, 263] on img at bounding box center [54, 268] width 16 height 16
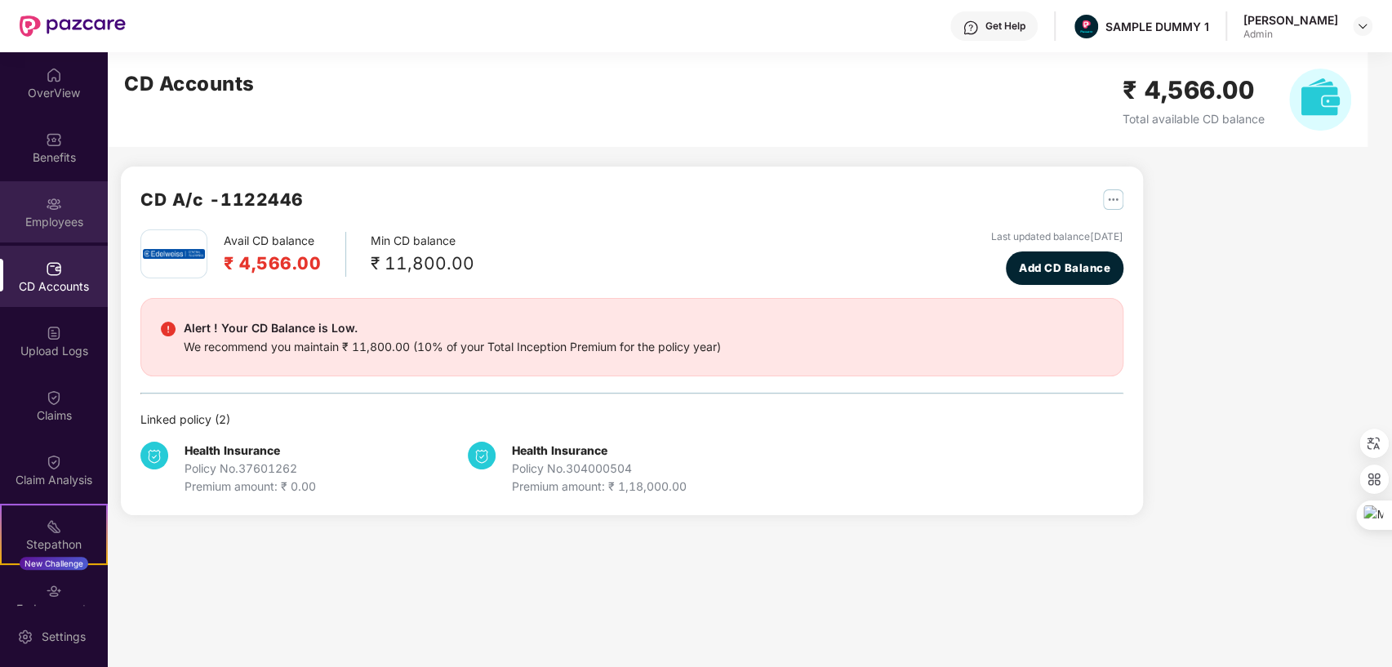
click at [50, 206] on img at bounding box center [54, 204] width 16 height 16
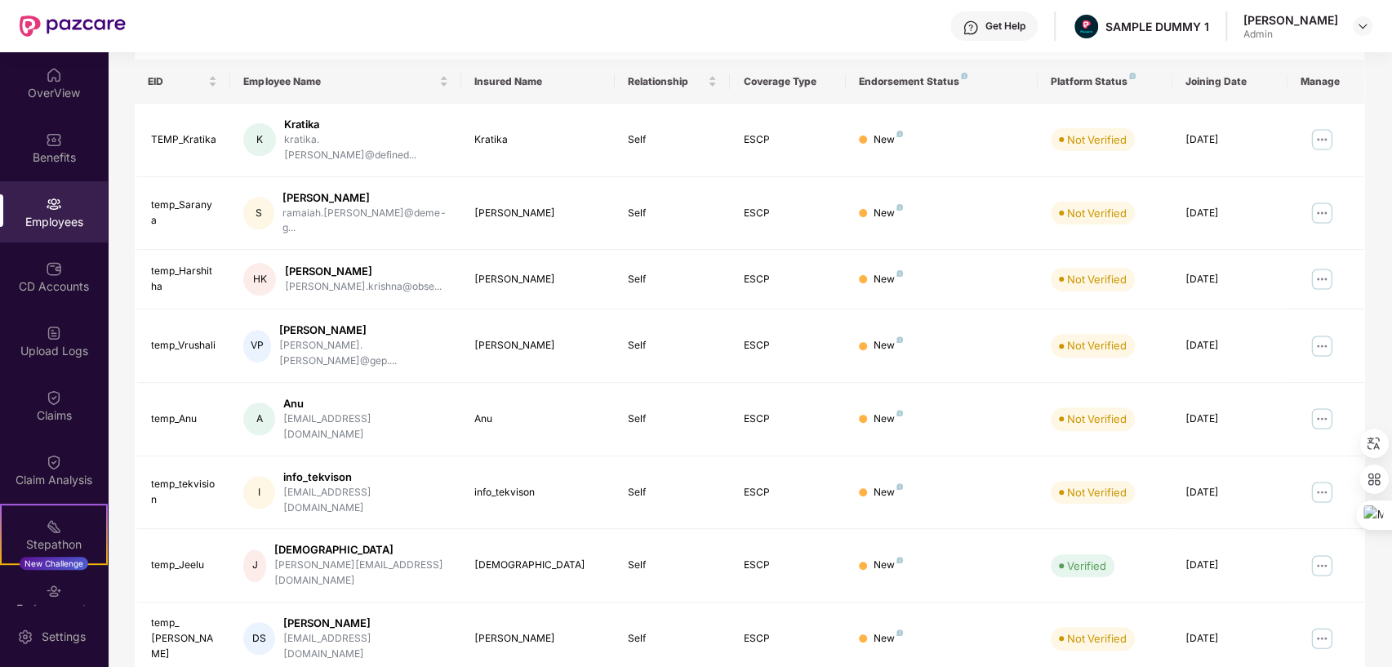
scroll to position [246, 0]
click at [55, 282] on div "CD Accounts" at bounding box center [54, 286] width 108 height 16
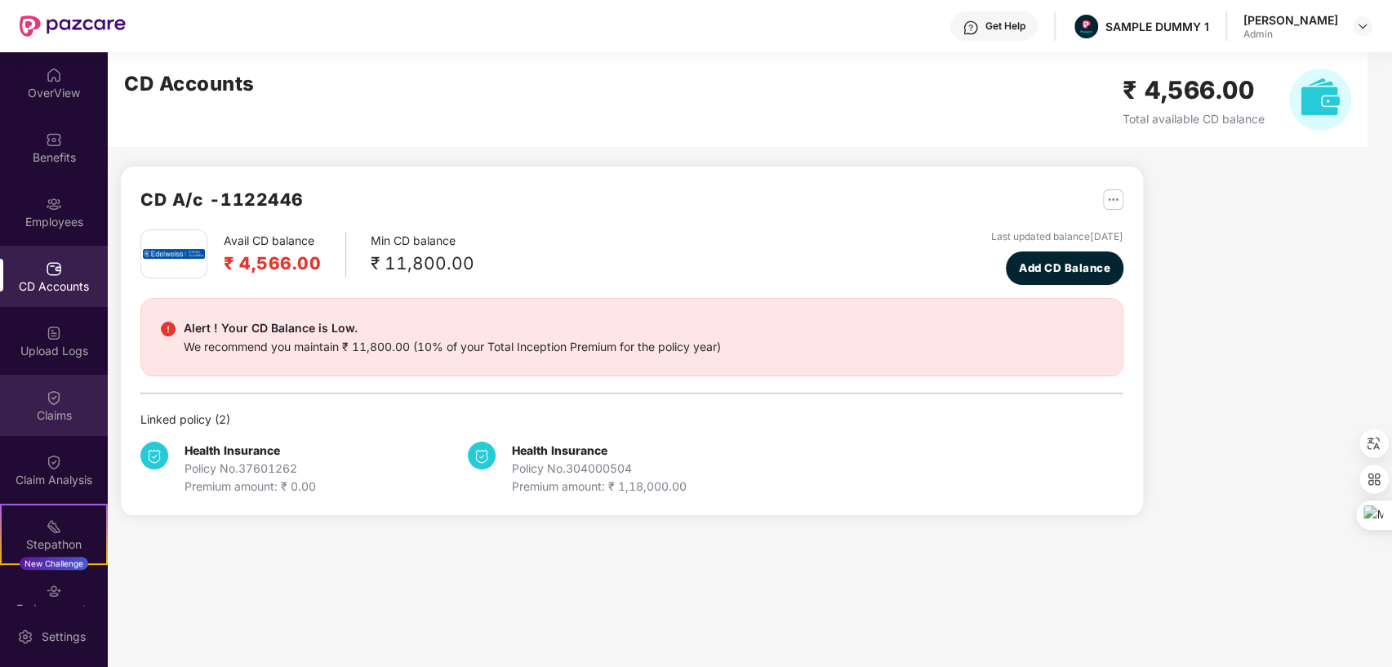
click at [39, 395] on div "Claims" at bounding box center [54, 405] width 108 height 61
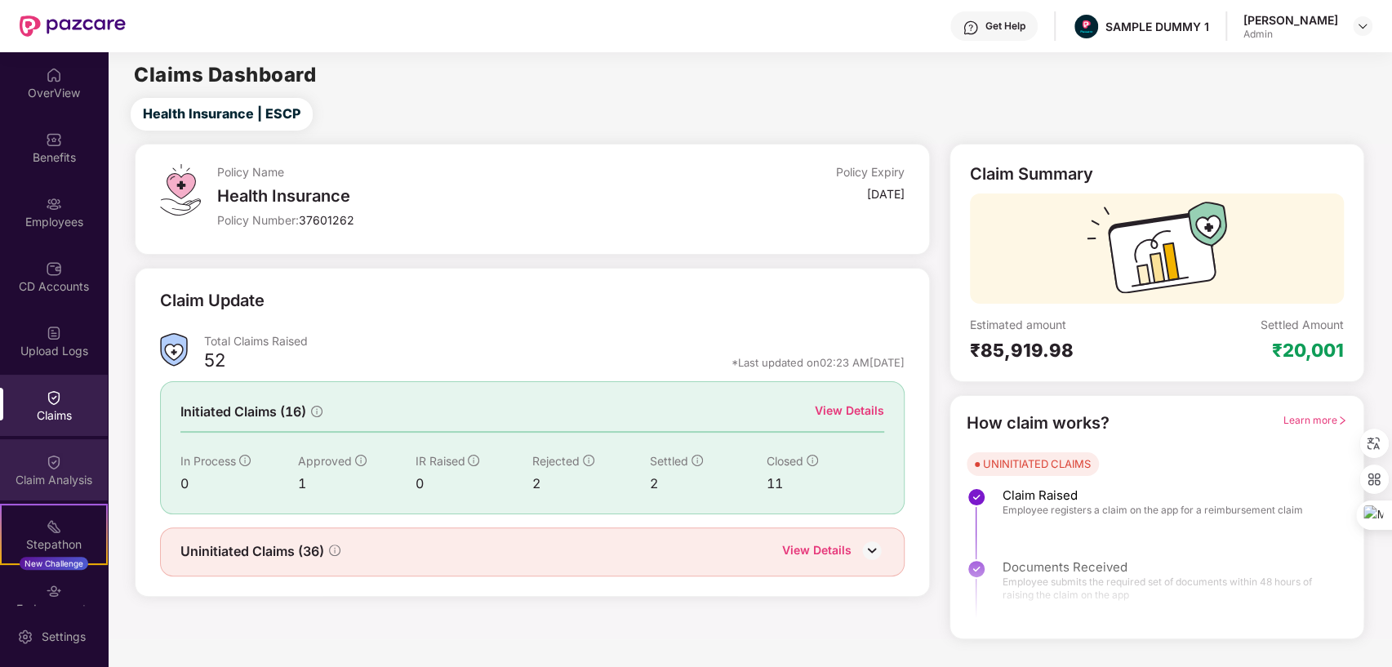
click at [56, 470] on div "Claim Analysis" at bounding box center [54, 469] width 108 height 61
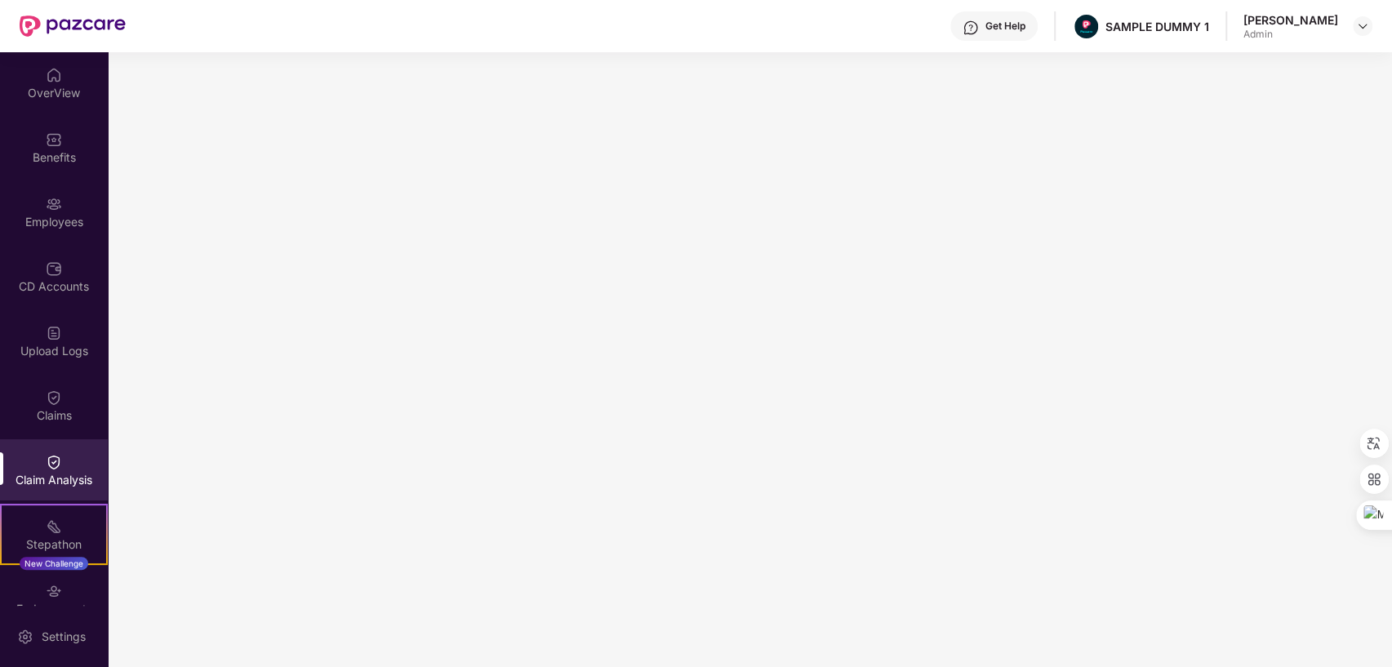
click at [961, 21] on div "Get Help" at bounding box center [993, 25] width 87 height 29
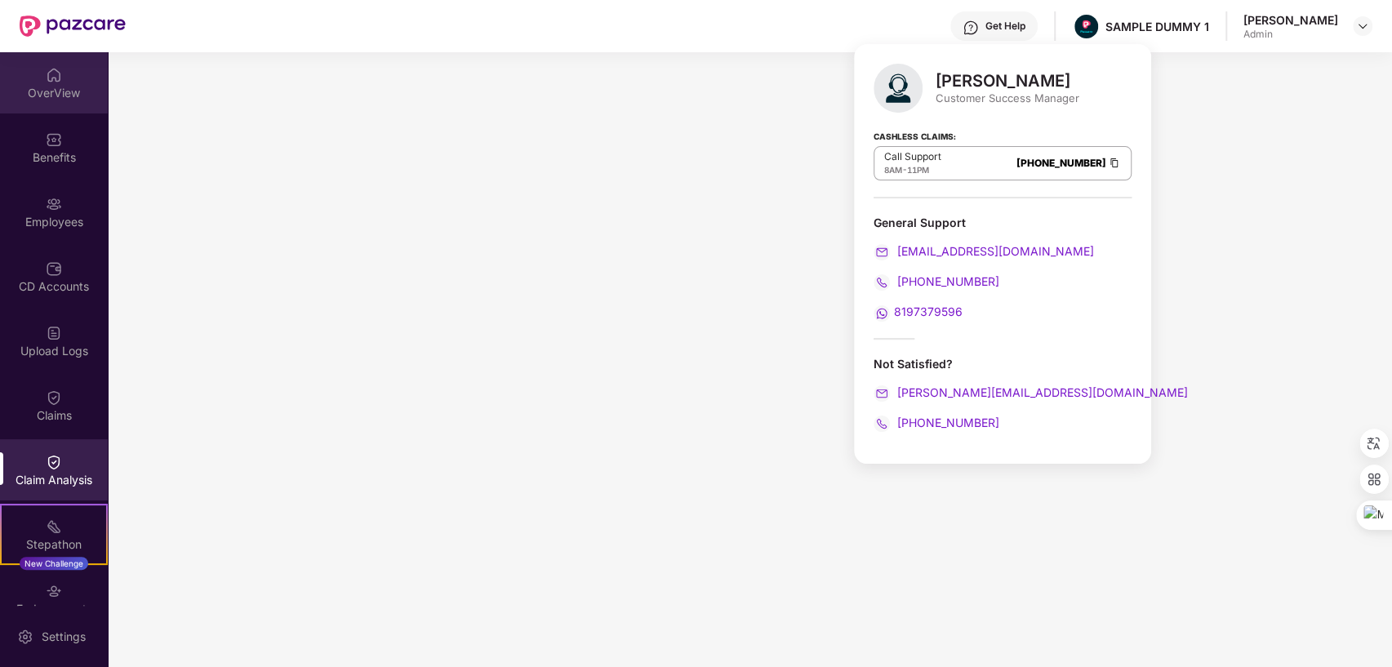
click at [56, 69] on img at bounding box center [54, 75] width 16 height 16
